Goal: Task Accomplishment & Management: Use online tool/utility

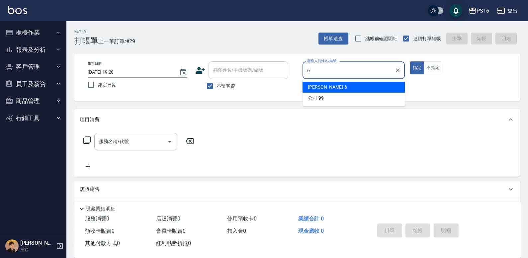
type input "吳俊樺-6"
type button "true"
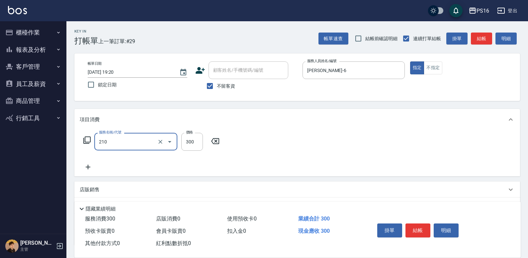
type input "歐娜洗髮精(210)"
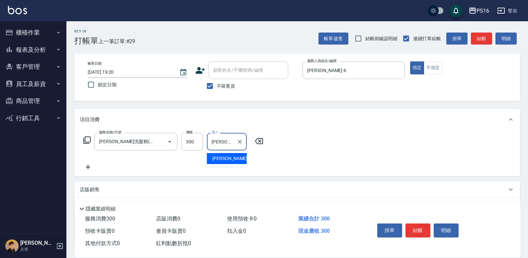
type input "吳梅倩-28"
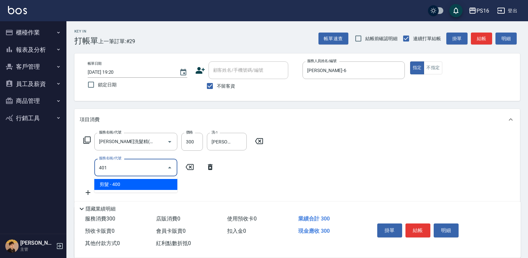
type input "剪髮(401)"
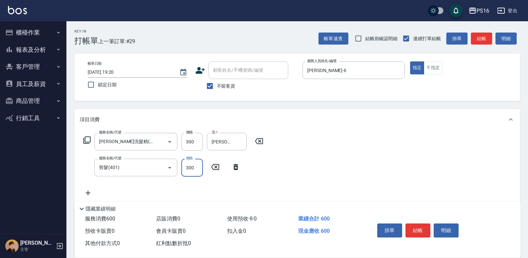
type input "300"
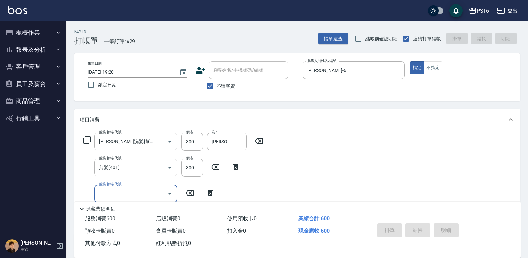
type input "2025/09/04 20:09"
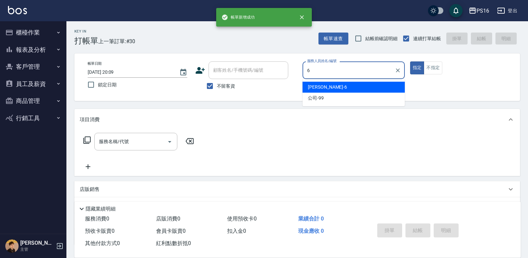
type input "吳俊樺-6"
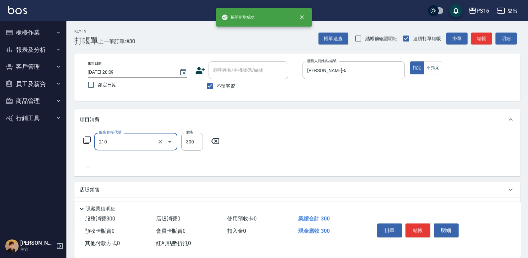
type input "歐娜洗髮精(210)"
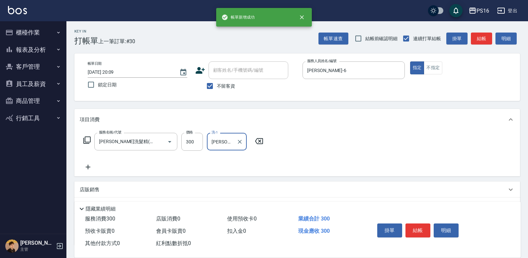
type input "黃姿庭-20"
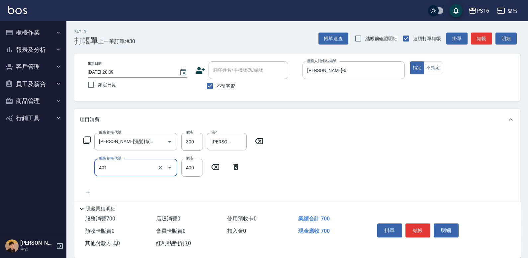
type input "剪髮(401)"
type input "150"
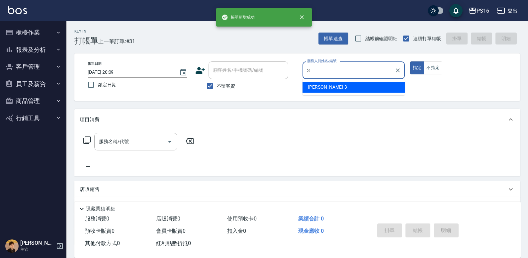
type input "簡伃伶-3"
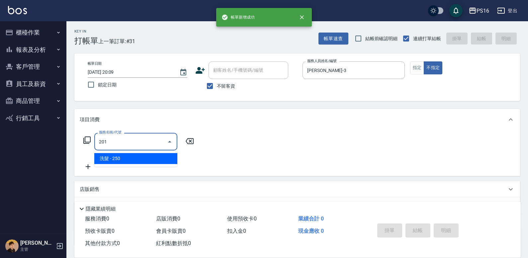
type input "洗髮(201)"
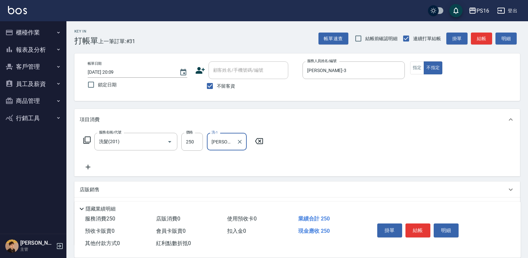
type input "簡伃伶-3"
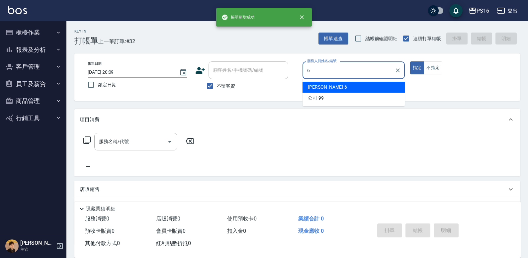
type input "吳俊樺-6"
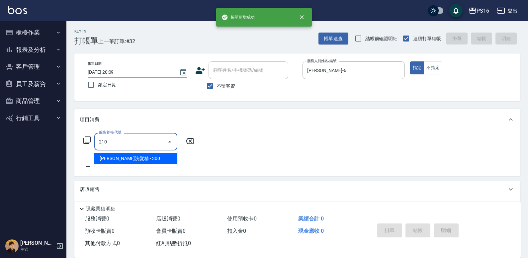
type input "歐娜洗髮精(210)"
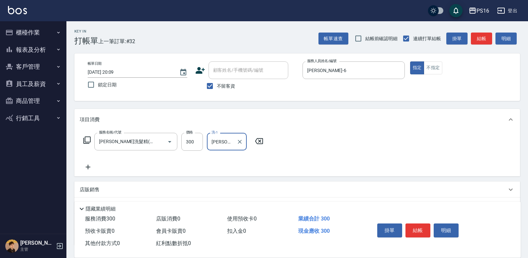
type input "程孜揚-24"
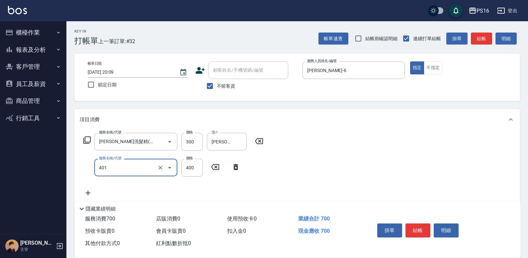
type input "剪髮(401)"
type input "300"
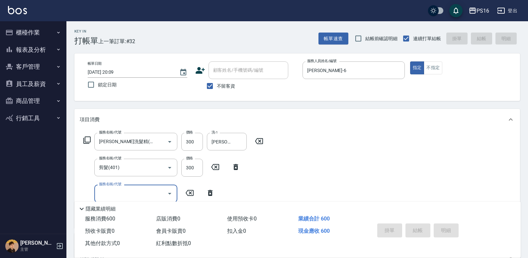
type input "2025/09/04 20:10"
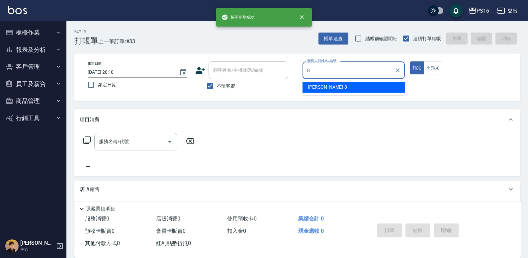
type input "簡君文-8"
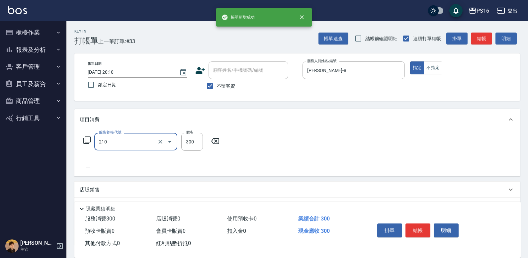
type input "歐娜洗髮精(210)"
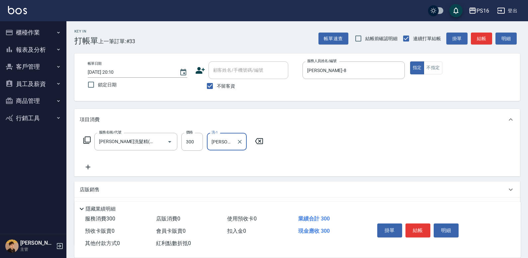
type input "黃姿庭-20"
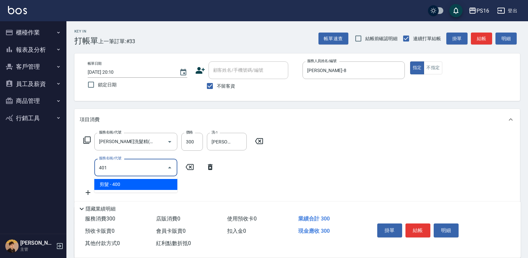
type input "剪髮(401)"
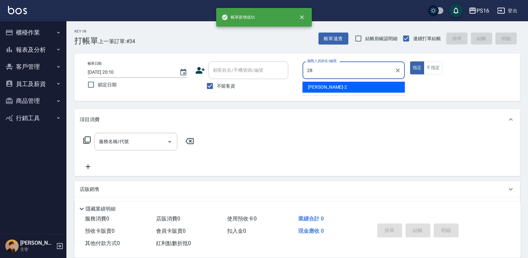
type input "吳梅倩-28"
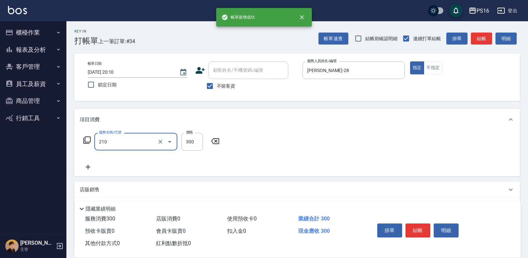
type input "歐娜洗髮精(210)"
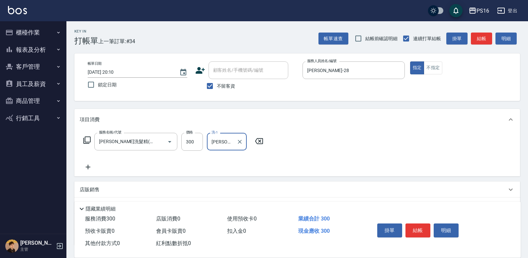
type input "吳梅倩-28"
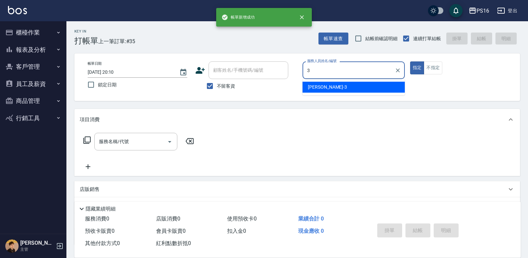
type input "簡伃伶-3"
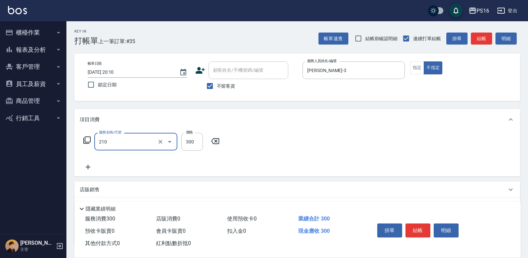
type input "歐娜洗髮精(210)"
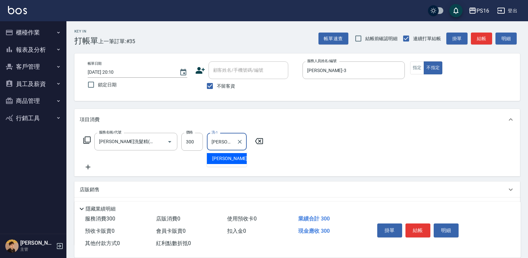
type input "簡伃伶-3"
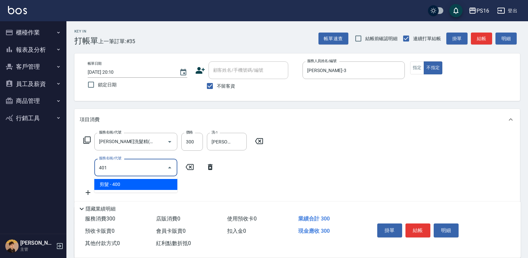
type input "剪髮(401)"
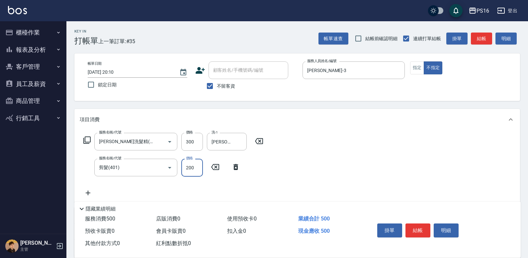
type input "200"
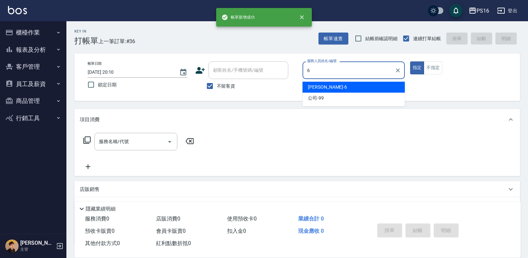
type input "吳俊樺-6"
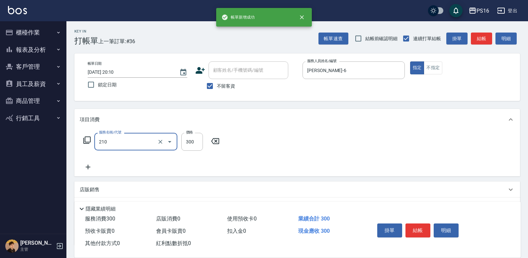
type input "歐娜洗髮精(210)"
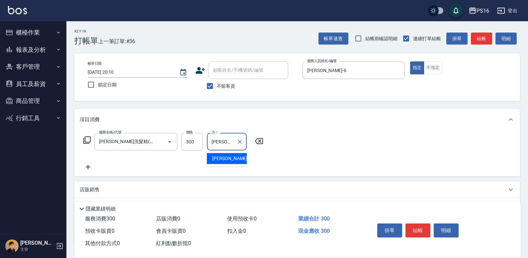
type input "程孜揚-24"
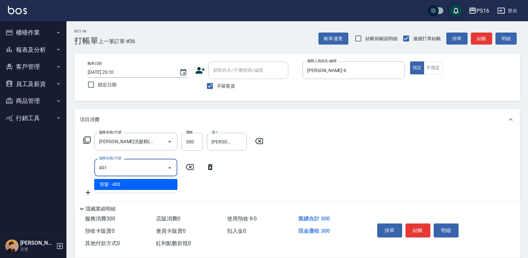
type input "剪髮(401)"
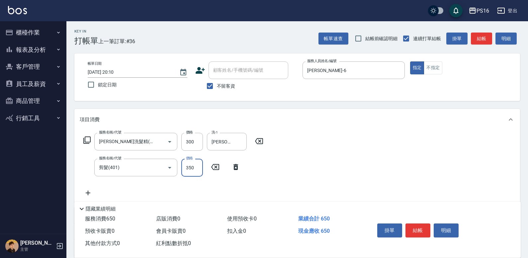
type input "350"
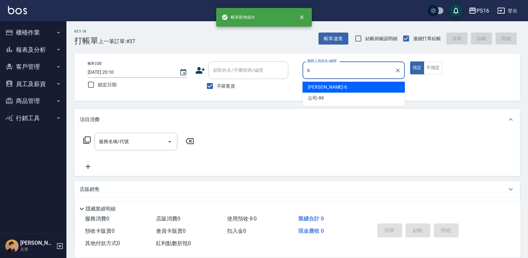
type input "吳俊樺-6"
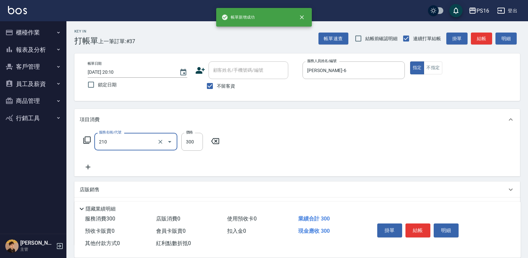
type input "歐娜洗髮精(210)"
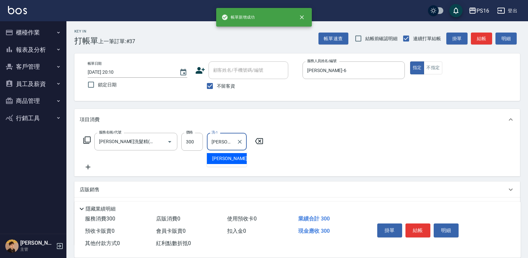
type input "簡伃伶-3"
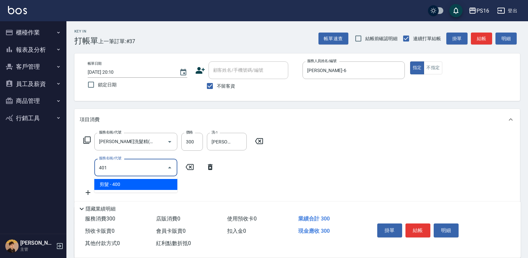
type input "剪髮(401)"
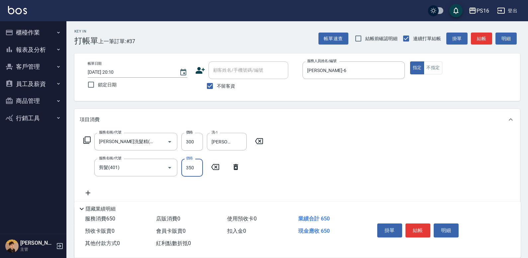
type input "350"
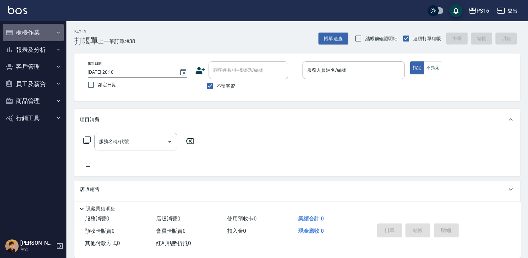
click at [47, 31] on button "櫃檯作業" at bounding box center [33, 32] width 61 height 17
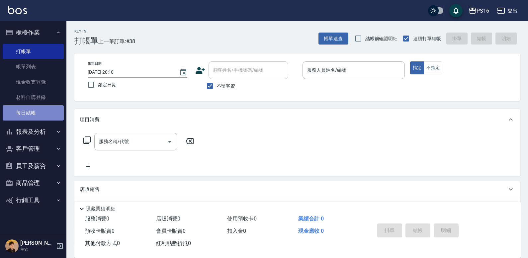
click at [41, 112] on link "每日結帳" at bounding box center [33, 112] width 61 height 15
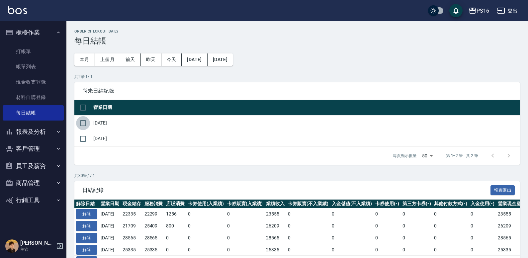
click at [89, 120] on input "checkbox" at bounding box center [83, 123] width 14 height 14
checkbox input "true"
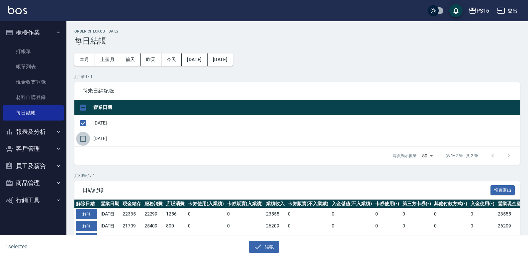
click at [84, 142] on input "checkbox" at bounding box center [83, 139] width 14 height 14
checkbox input "true"
click at [266, 249] on button "結帳" at bounding box center [264, 247] width 31 height 12
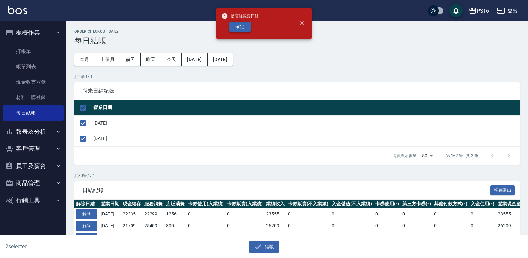
click at [243, 24] on button "確定" at bounding box center [239, 27] width 21 height 10
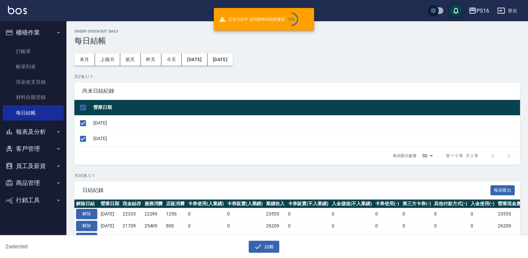
checkbox input "false"
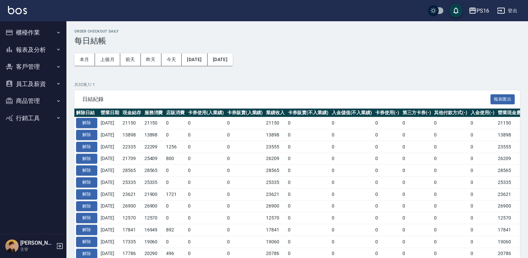
click at [38, 47] on button "報表及分析" at bounding box center [33, 49] width 61 height 17
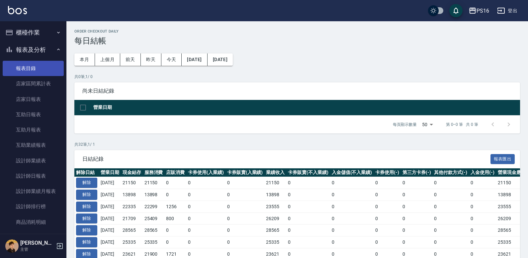
click at [39, 73] on link "報表目錄" at bounding box center [33, 68] width 61 height 15
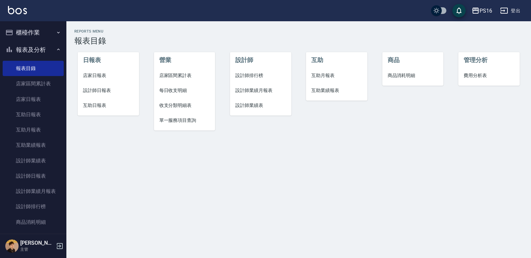
click at [100, 77] on span "店家日報表" at bounding box center [108, 75] width 51 height 7
click at [106, 89] on span "設計師日報表" at bounding box center [108, 90] width 51 height 7
click at [102, 105] on span "互助日報表" at bounding box center [108, 105] width 51 height 7
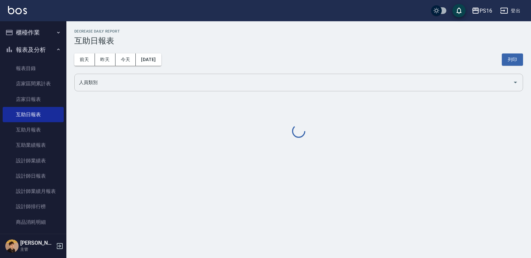
click at [111, 83] on input "人員類別" at bounding box center [293, 83] width 433 height 12
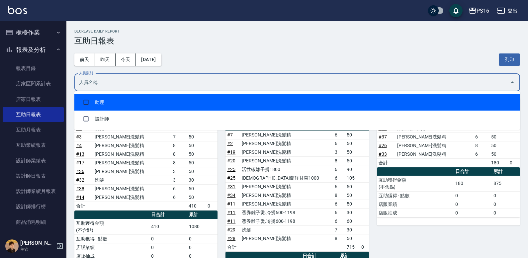
click at [122, 104] on li "助理" at bounding box center [297, 102] width 446 height 17
checkbox input "true"
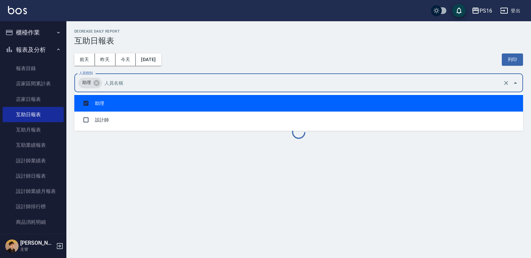
click at [252, 51] on div "前天 昨天 今天 2025/09/04 列印" at bounding box center [298, 59] width 449 height 28
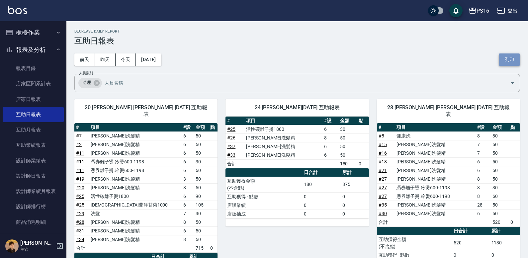
click at [508, 63] on button "列印" at bounding box center [509, 59] width 21 height 12
click at [511, 66] on div "前天 昨天 今天 2025/09/04 列印" at bounding box center [297, 59] width 446 height 28
click at [512, 61] on button "列印" at bounding box center [509, 59] width 21 height 12
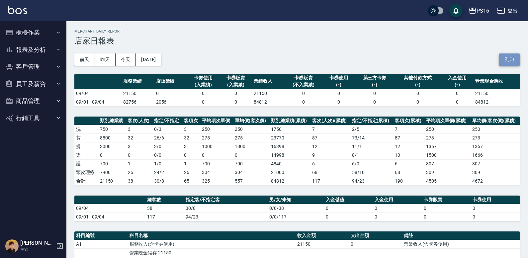
click at [509, 58] on button "列印" at bounding box center [509, 59] width 21 height 12
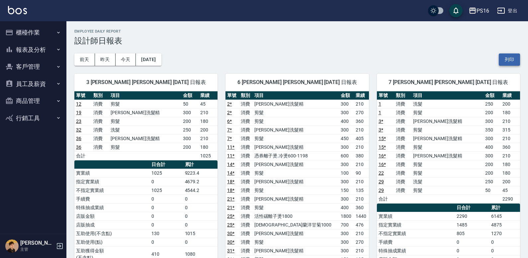
click at [505, 58] on button "列印" at bounding box center [509, 59] width 21 height 12
